Goal: Leave review/rating: Leave review/rating

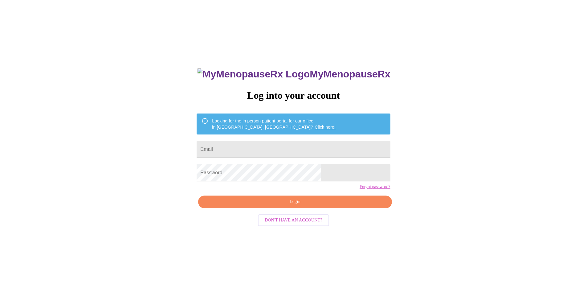
click at [294, 150] on input "Email" at bounding box center [294, 149] width 194 height 17
type input "[EMAIL_ADDRESS][DOMAIN_NAME]"
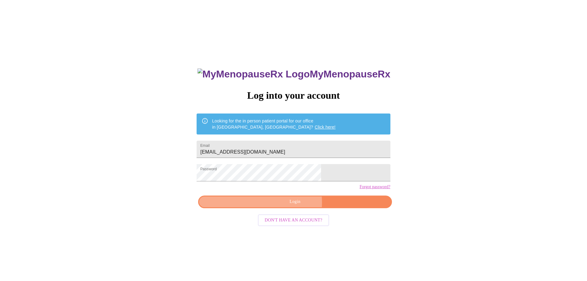
click at [286, 206] on span "Login" at bounding box center [294, 202] width 179 height 8
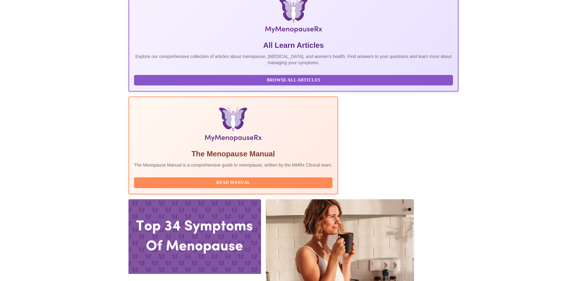
scroll to position [154, 0]
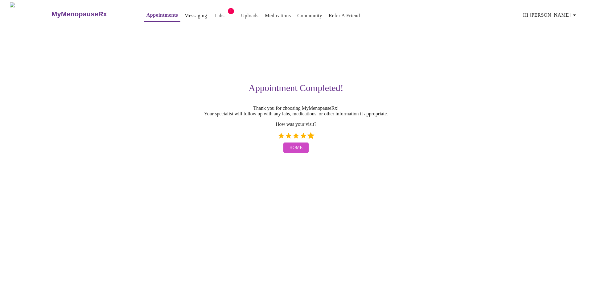
click at [311, 139] on label "5 Stars" at bounding box center [310, 135] width 7 height 7
click at [277, 138] on input "5 Stars" at bounding box center [277, 138] width 0 height 0
radio input "true"
click at [299, 152] on span "Home" at bounding box center [295, 148] width 13 height 8
